Goal: Task Accomplishment & Management: Complete application form

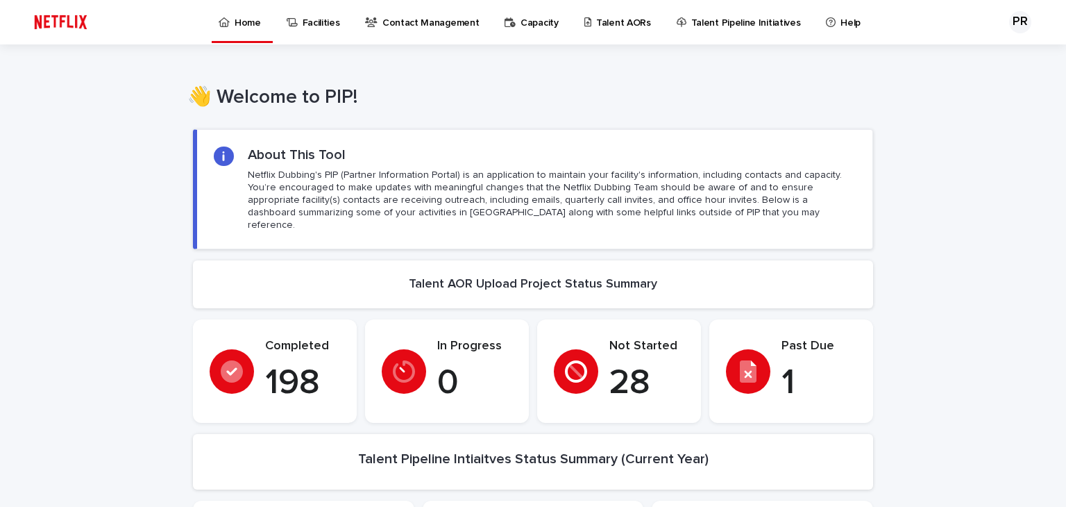
click at [612, 17] on p "Talent AORs" at bounding box center [623, 14] width 55 height 29
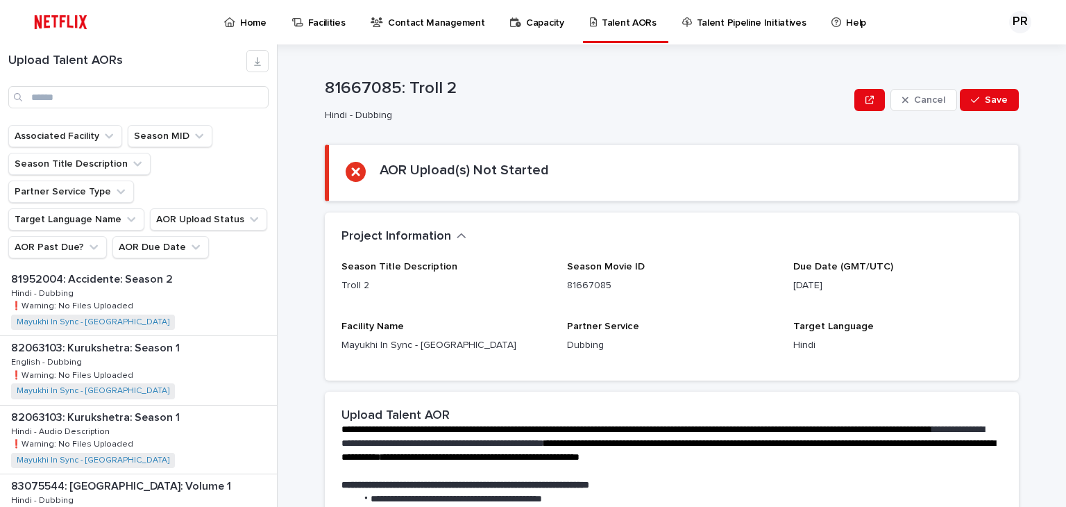
scroll to position [830, 0]
click at [115, 408] on p "82063103: Kurukshetra: Season 1" at bounding box center [96, 416] width 171 height 16
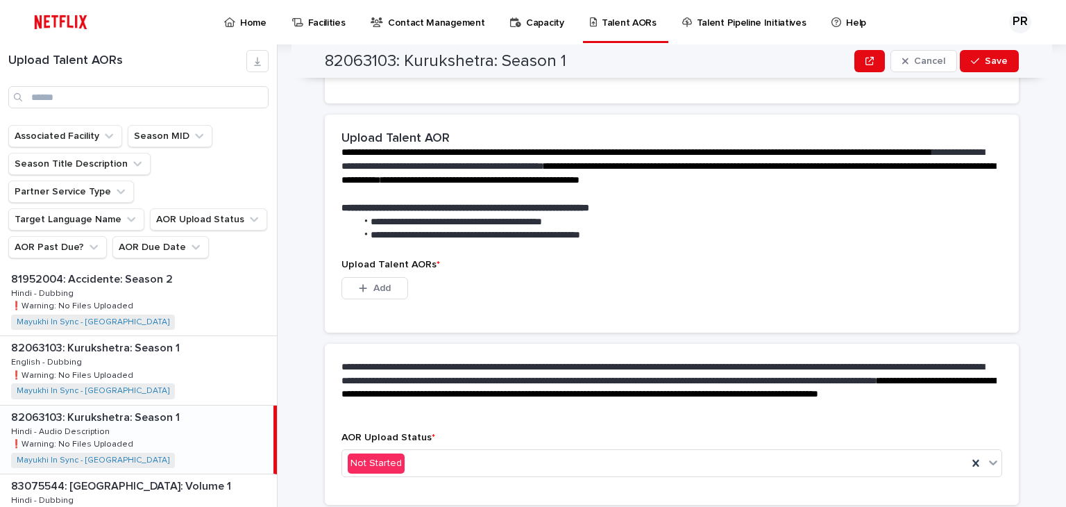
scroll to position [325, 0]
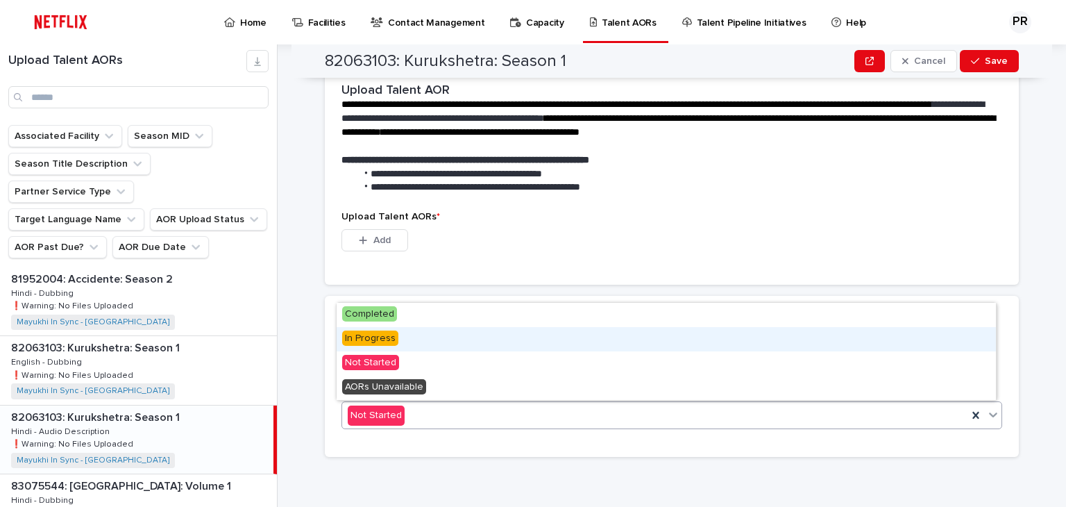
click at [373, 340] on span "In Progress" at bounding box center [370, 337] width 56 height 15
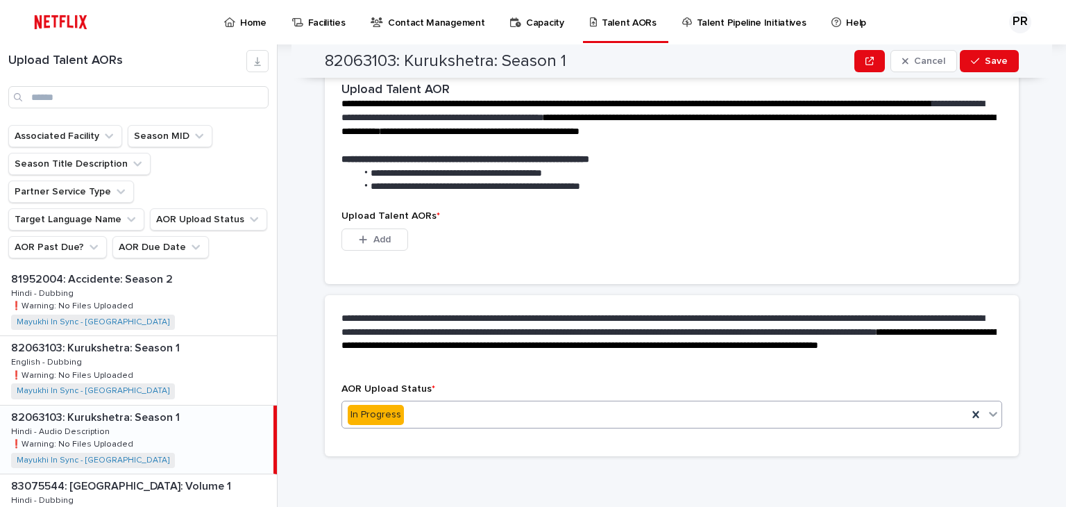
scroll to position [257, 0]
click at [384, 228] on button "Add" at bounding box center [374, 239] width 67 height 22
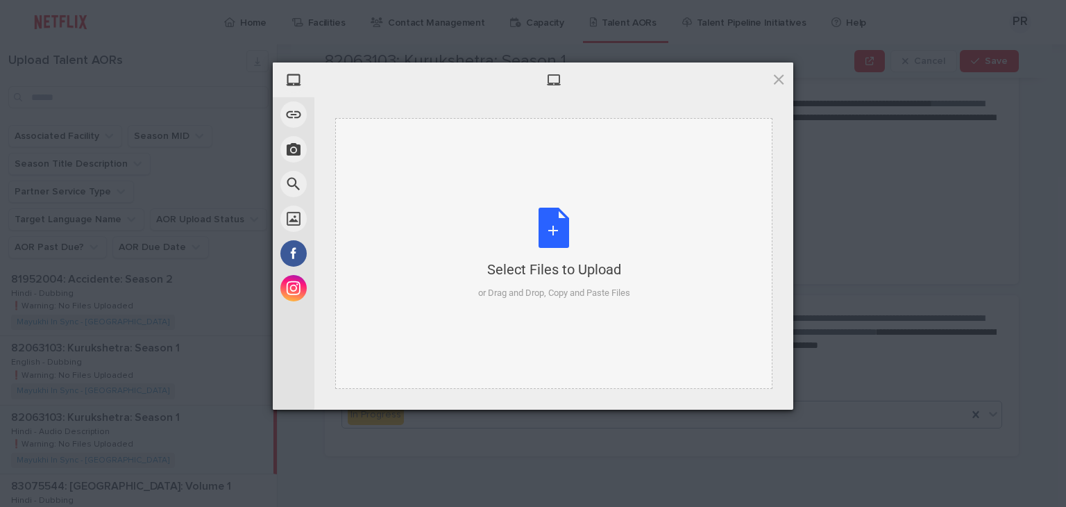
click at [557, 233] on div "Select Files to Upload or Drag and Drop, Copy and Paste Files" at bounding box center [554, 253] width 152 height 92
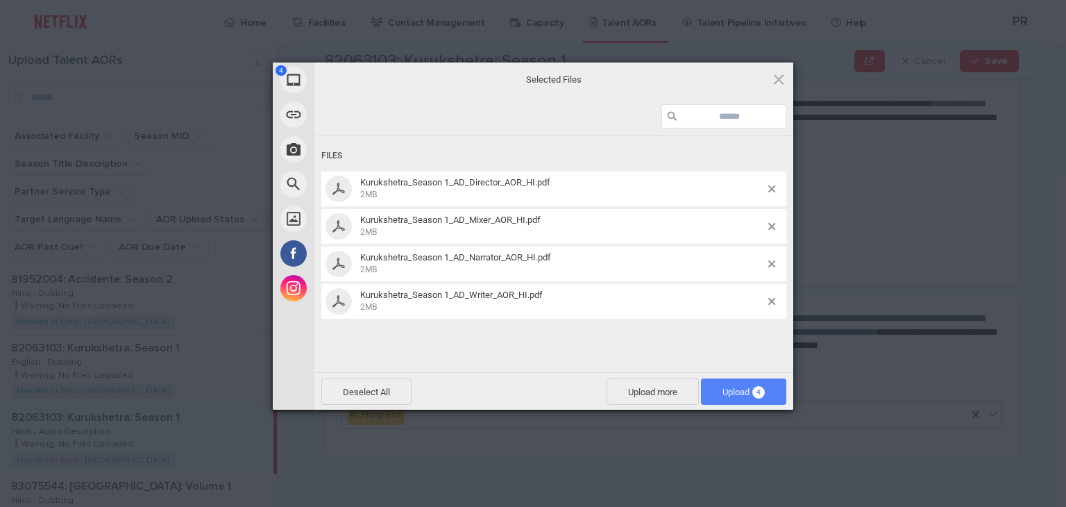
click at [722, 399] on span "Upload 4" at bounding box center [743, 391] width 85 height 26
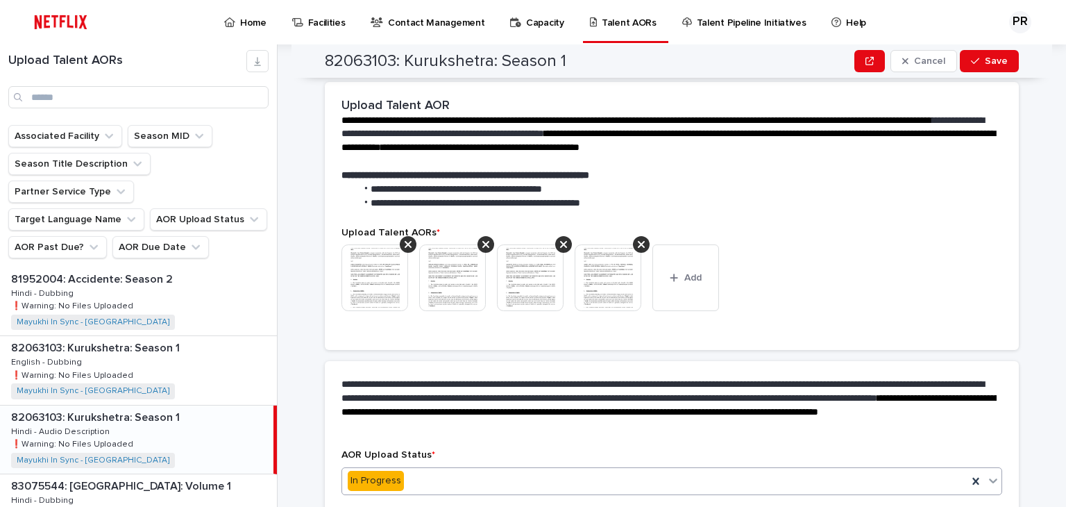
scroll to position [387, 0]
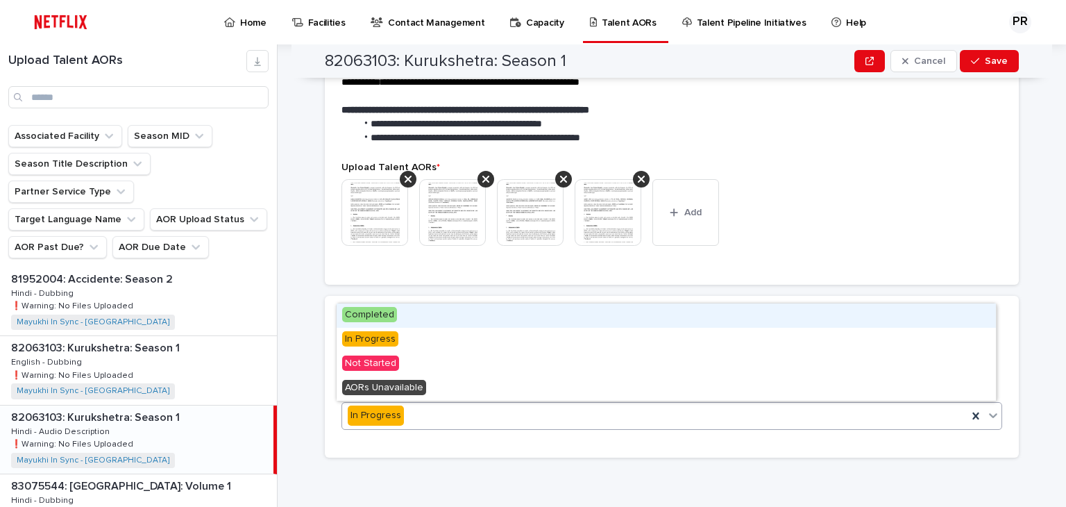
click at [404, 412] on div "In Progress" at bounding box center [654, 415] width 625 height 23
click at [371, 312] on span "Completed" at bounding box center [369, 314] width 55 height 15
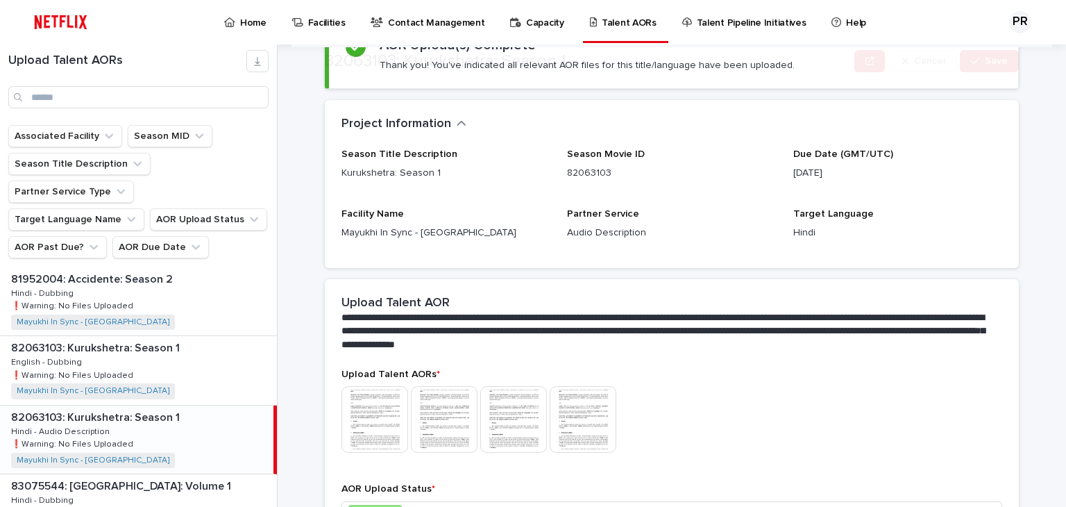
scroll to position [225, 0]
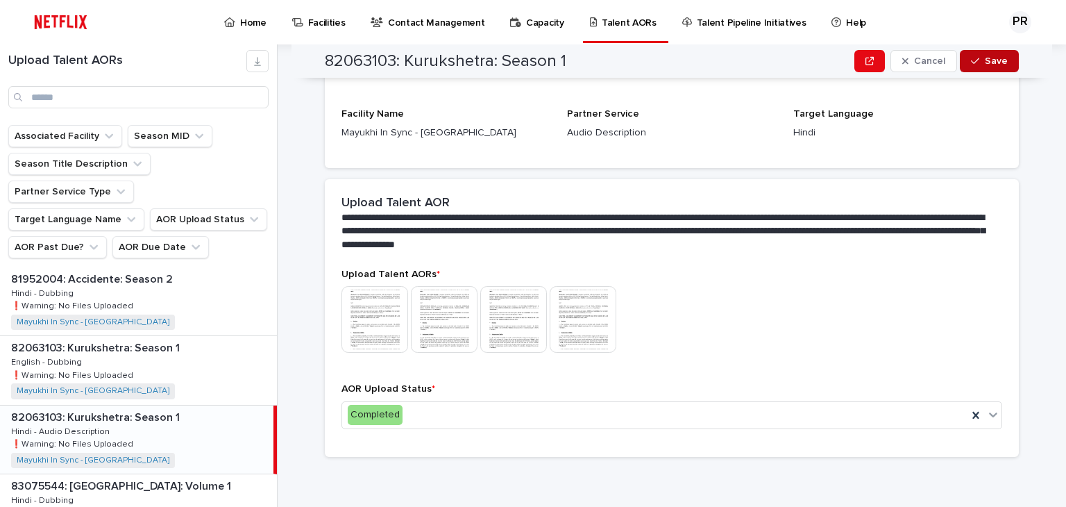
click at [986, 58] on span "Save" at bounding box center [996, 61] width 23 height 10
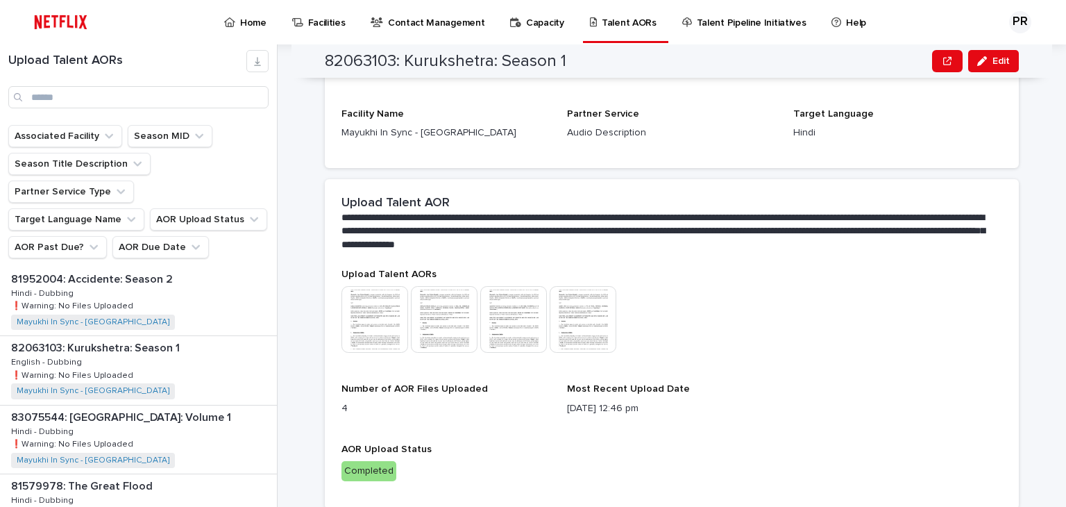
scroll to position [247, 0]
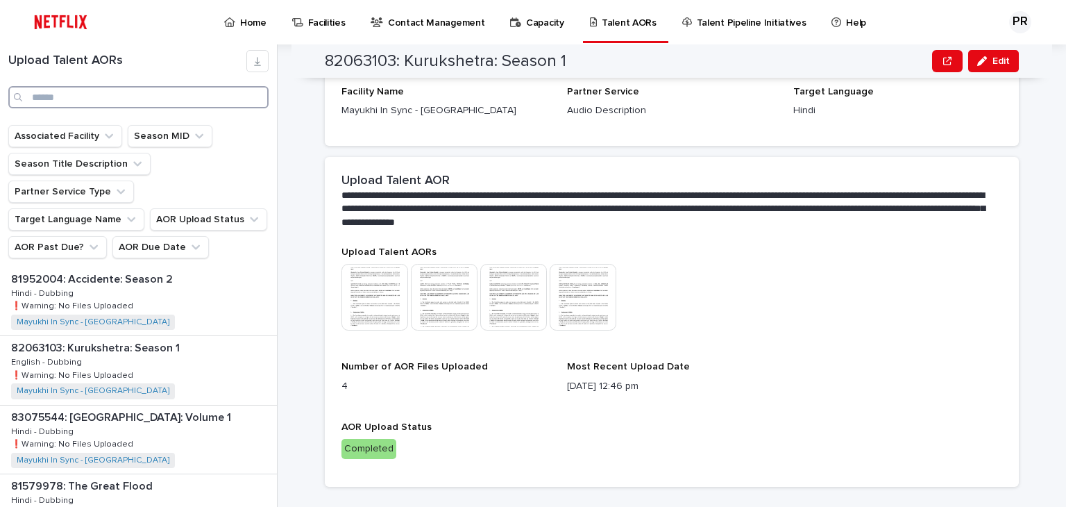
click at [180, 99] on input "Search" at bounding box center [138, 97] width 260 height 22
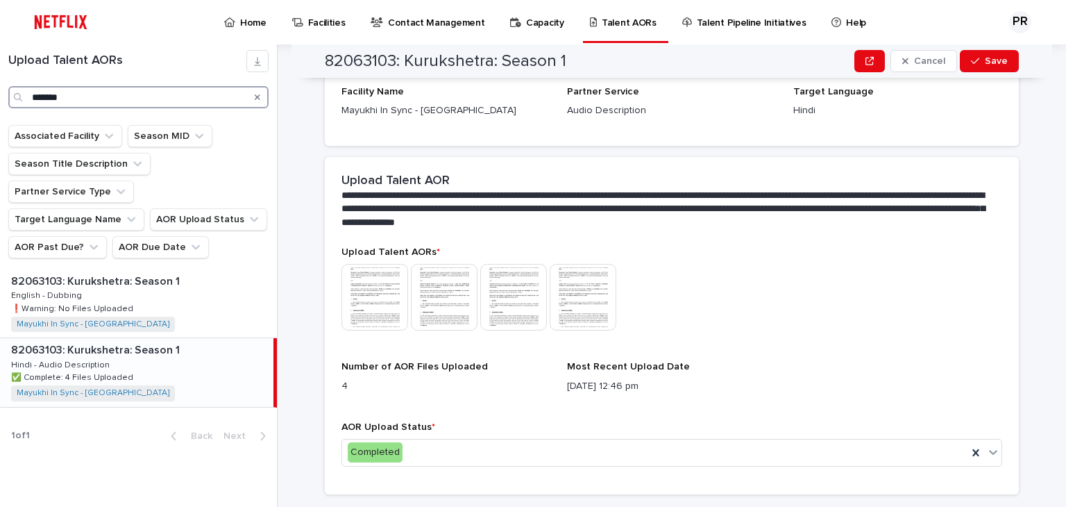
type input "*******"
click at [258, 97] on icon "Search" at bounding box center [258, 97] width 6 height 8
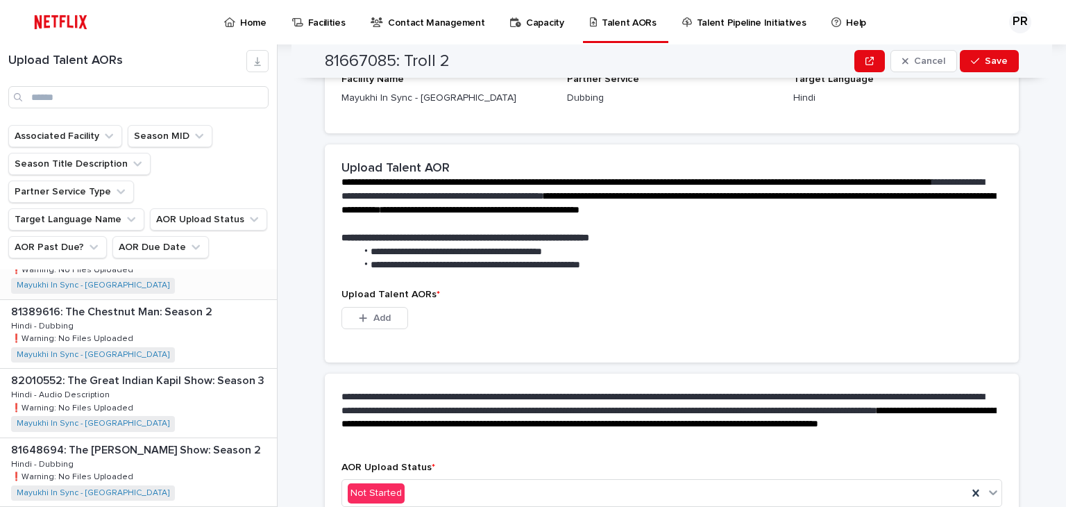
scroll to position [111, 0]
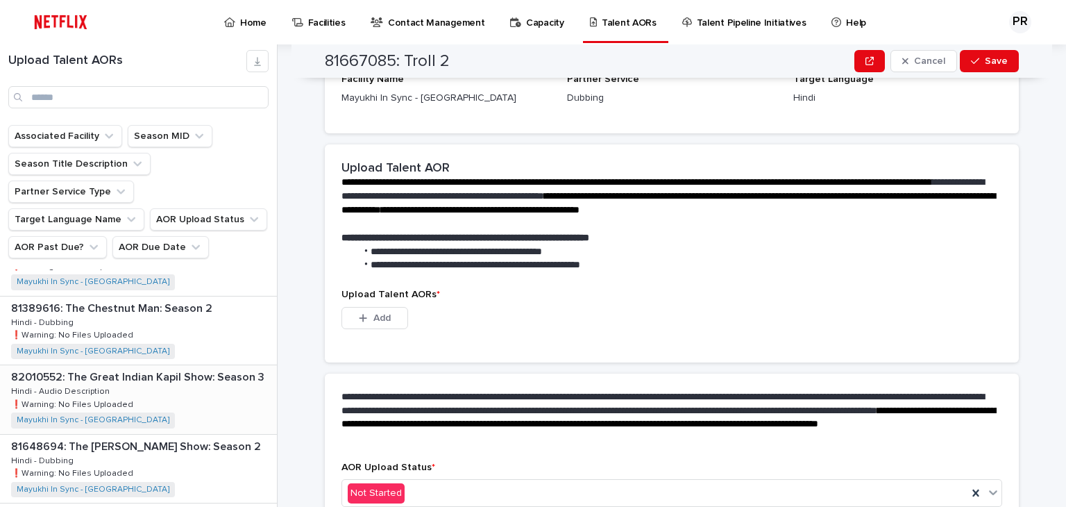
click at [153, 368] on p "82010552: The Great Indian Kapil Show: Season 3" at bounding box center [139, 376] width 256 height 16
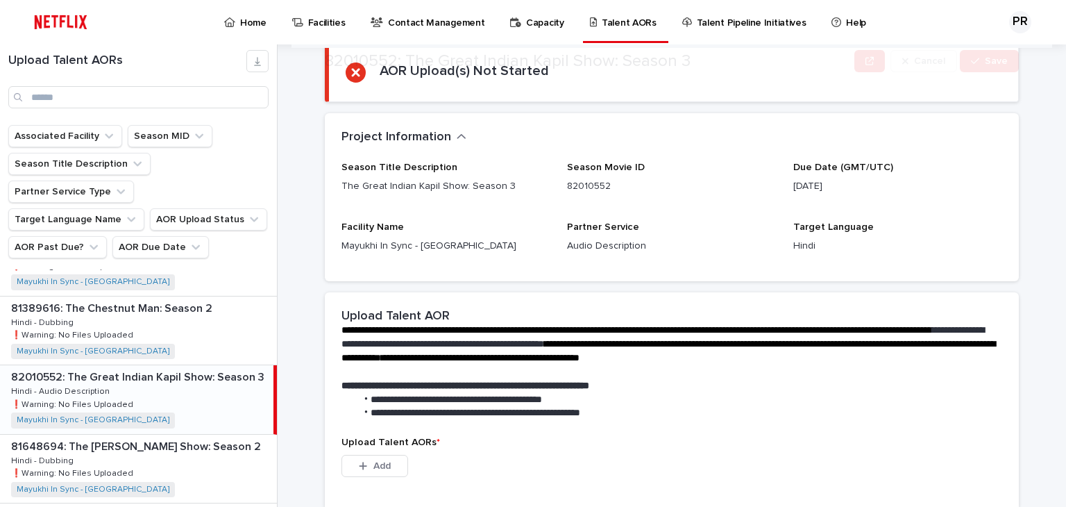
scroll to position [325, 0]
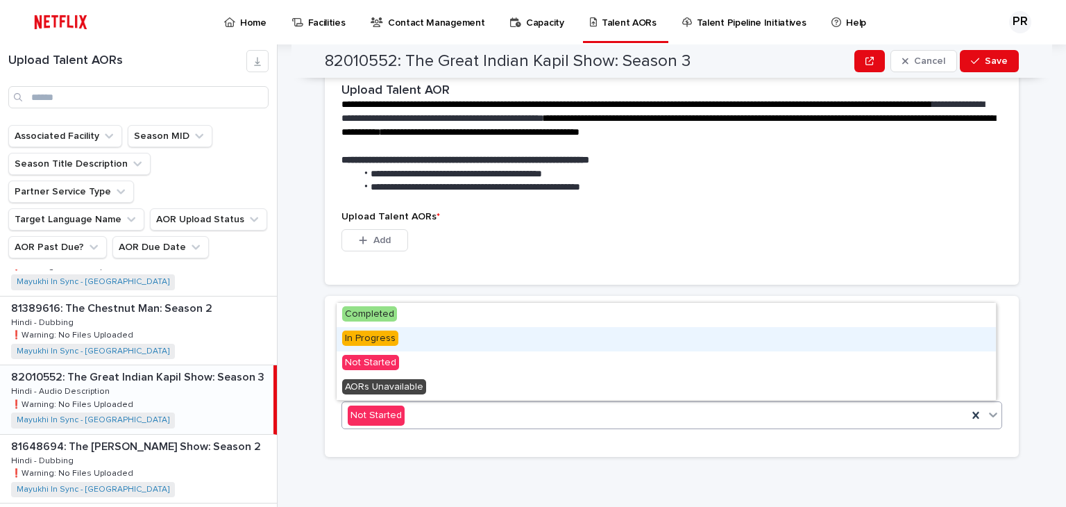
click at [383, 342] on span "In Progress" at bounding box center [370, 337] width 56 height 15
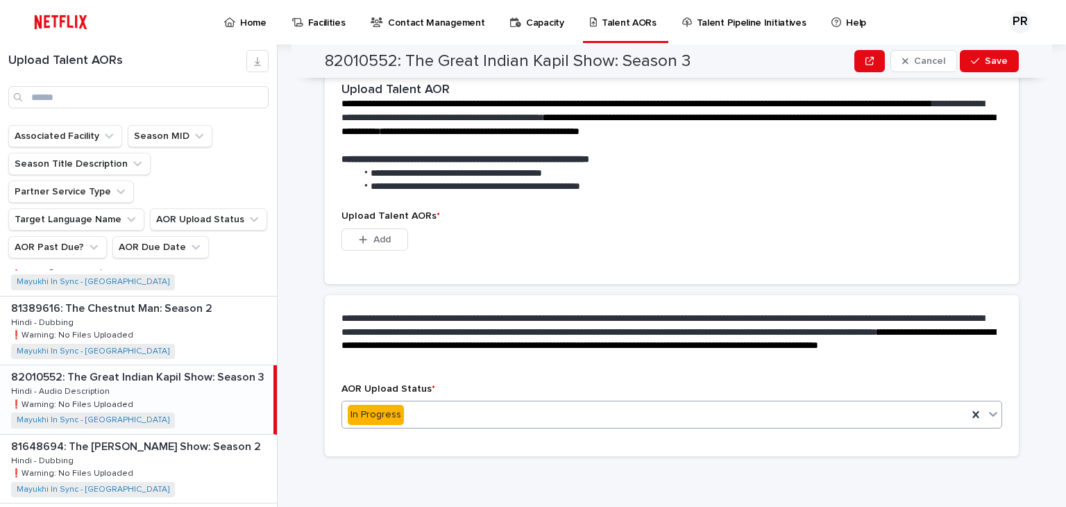
scroll to position [257, 0]
click at [386, 246] on button "Add" at bounding box center [374, 239] width 67 height 22
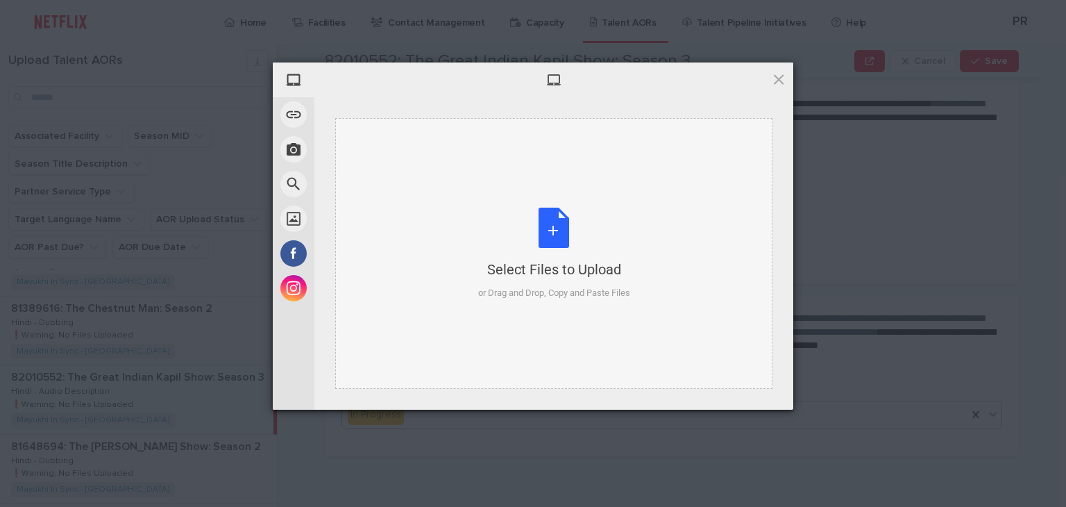
click at [547, 228] on div "Select Files to Upload or Drag and Drop, Copy and Paste Files" at bounding box center [554, 253] width 152 height 92
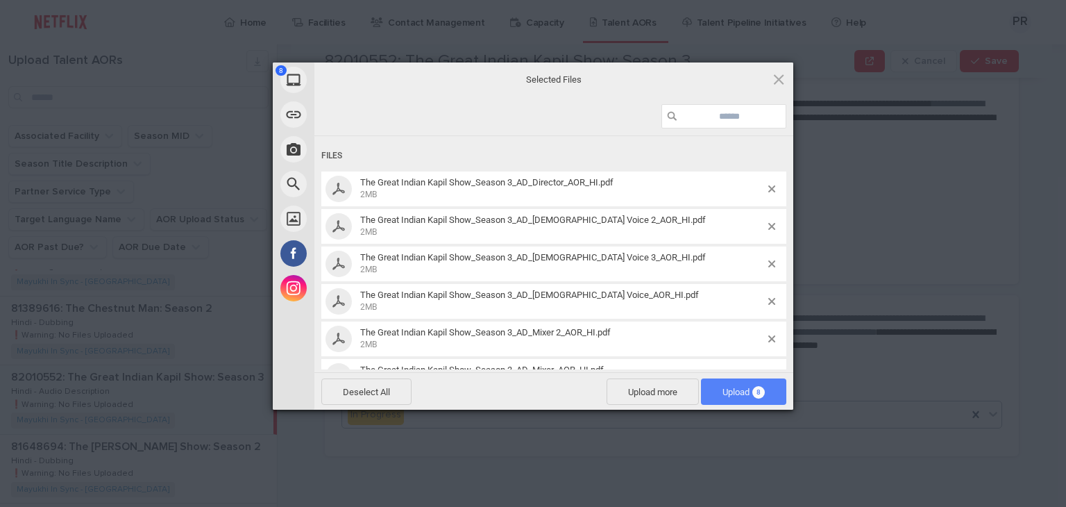
click at [727, 391] on span "Upload 8" at bounding box center [743, 392] width 42 height 10
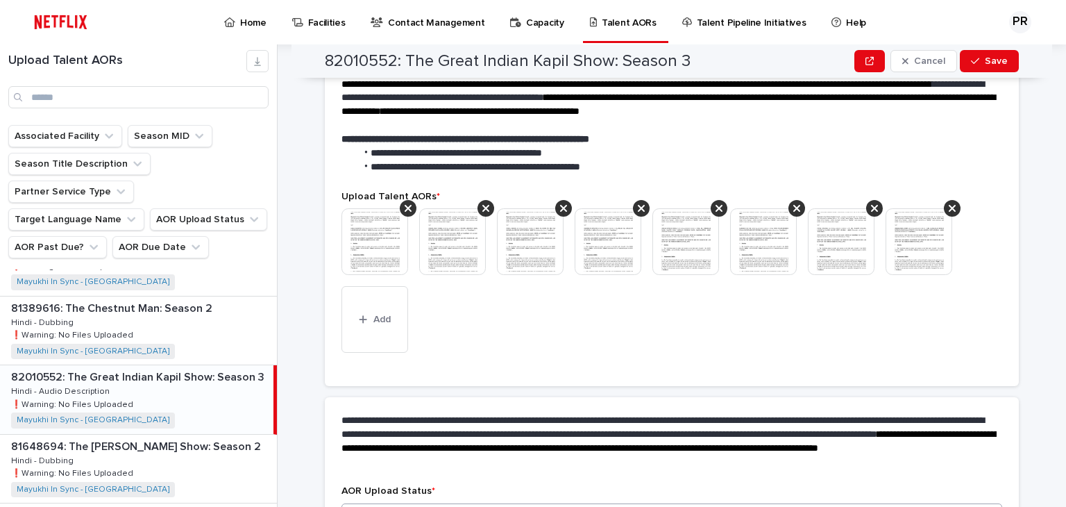
scroll to position [459, 0]
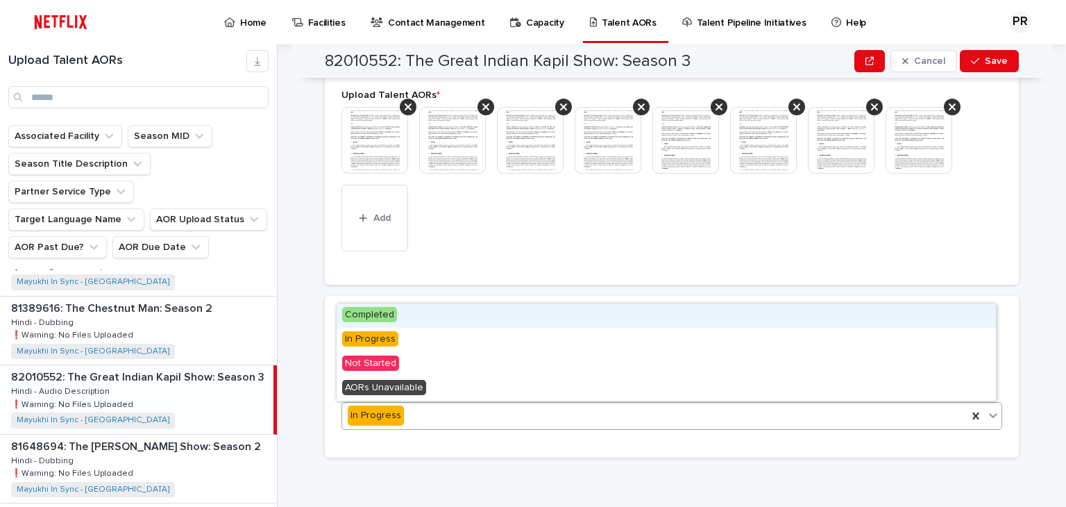
click at [538, 415] on div "In Progress" at bounding box center [654, 415] width 625 height 23
click at [380, 312] on span "Completed" at bounding box center [369, 314] width 55 height 15
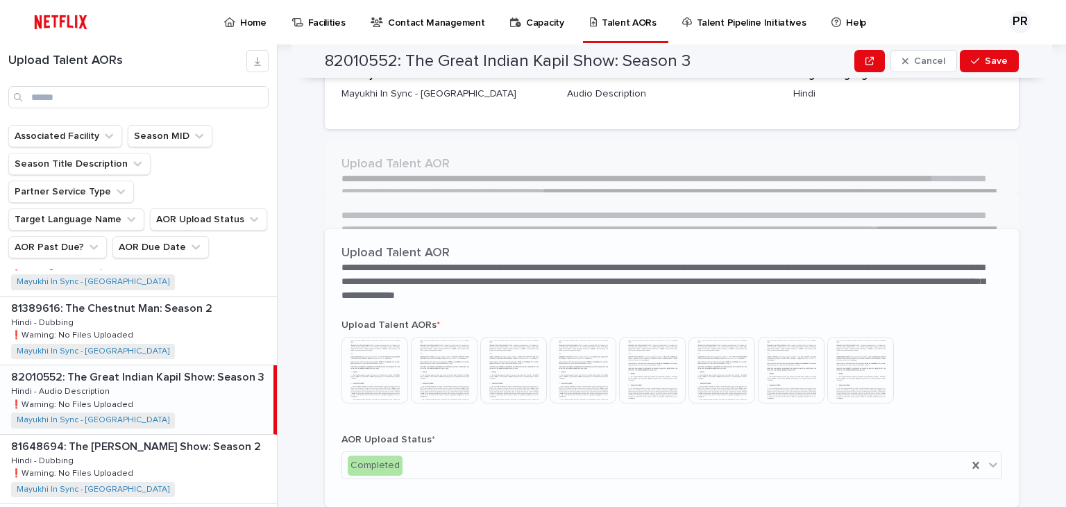
scroll to position [225, 0]
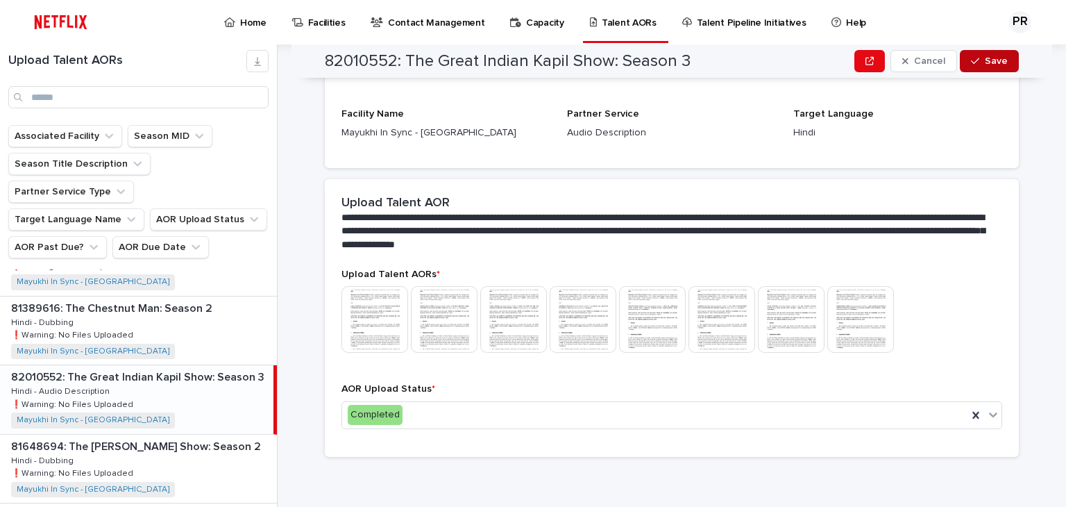
click at [993, 62] on span "Save" at bounding box center [996, 61] width 23 height 10
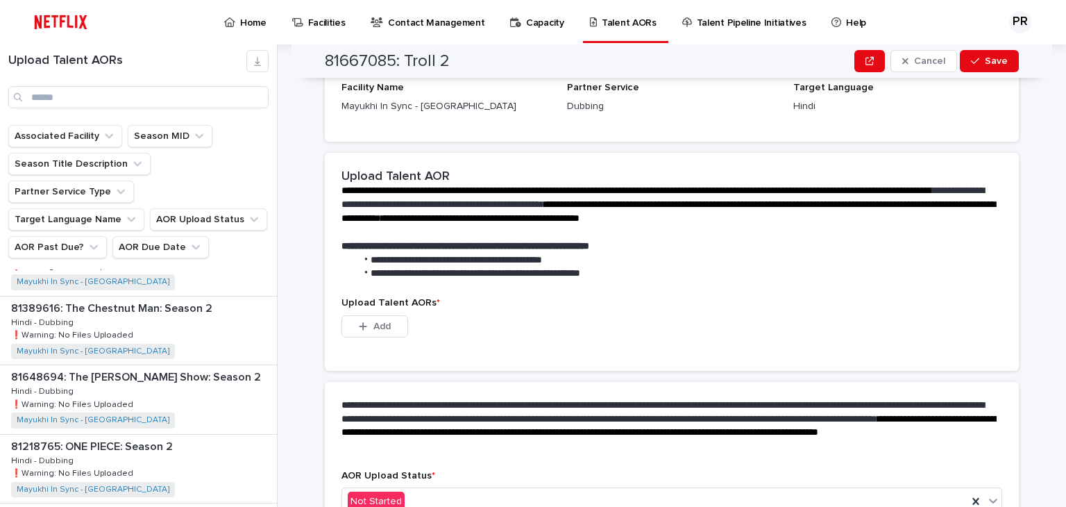
scroll to position [0, 0]
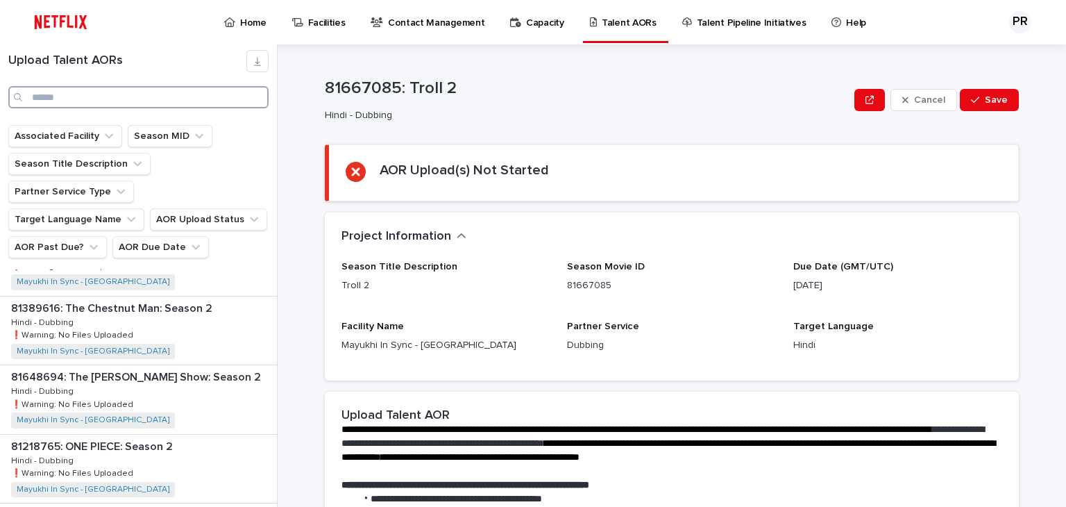
click at [196, 90] on input "Search" at bounding box center [138, 97] width 260 height 22
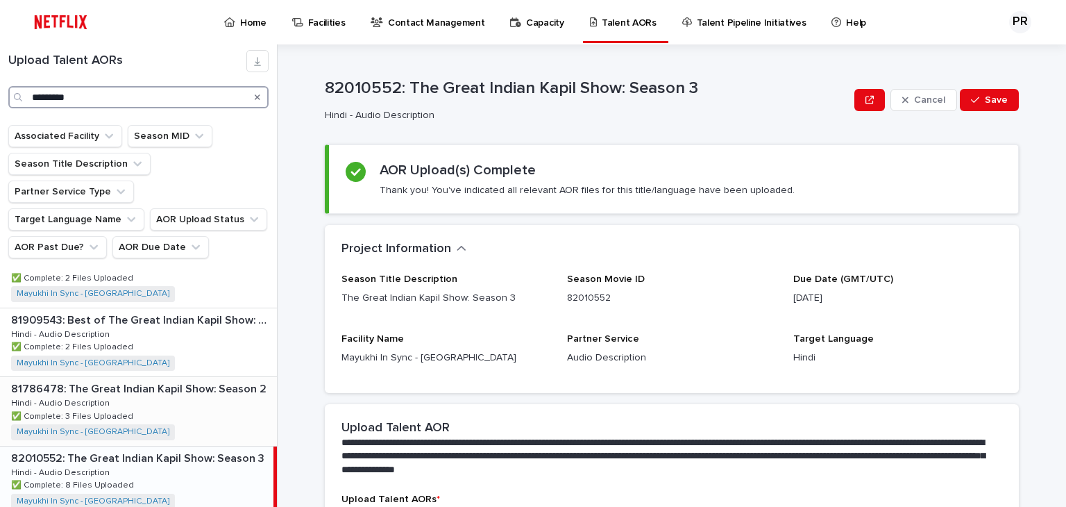
scroll to position [124, 0]
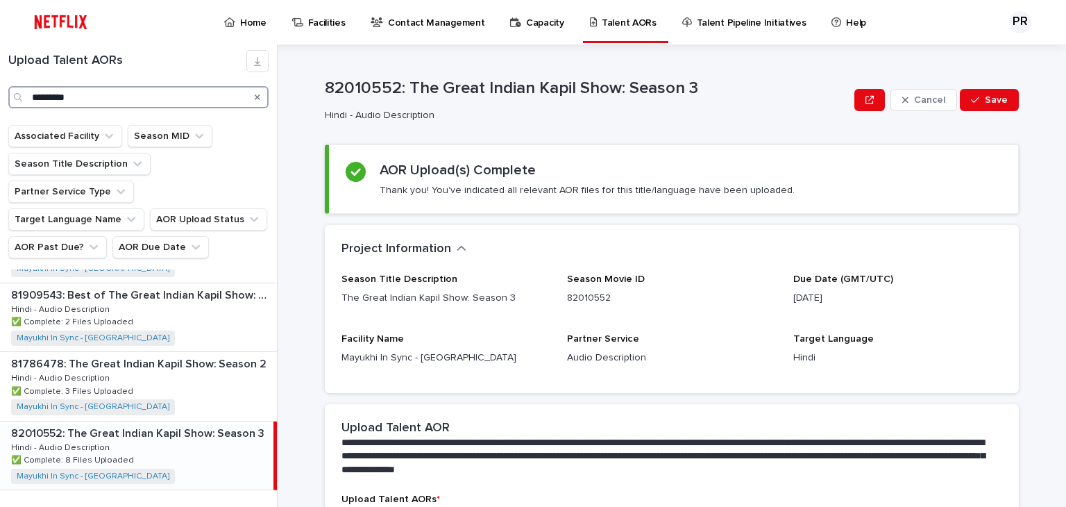
type input "*********"
click at [623, 13] on p "Talent AORs" at bounding box center [629, 14] width 55 height 29
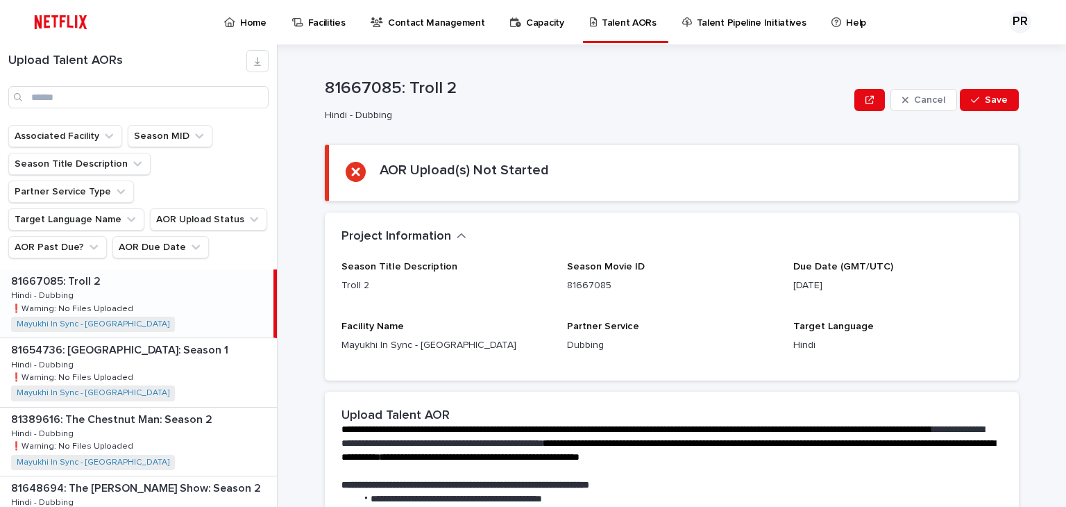
click at [255, 23] on p "Home" at bounding box center [253, 14] width 26 height 29
